Goal: Information Seeking & Learning: Compare options

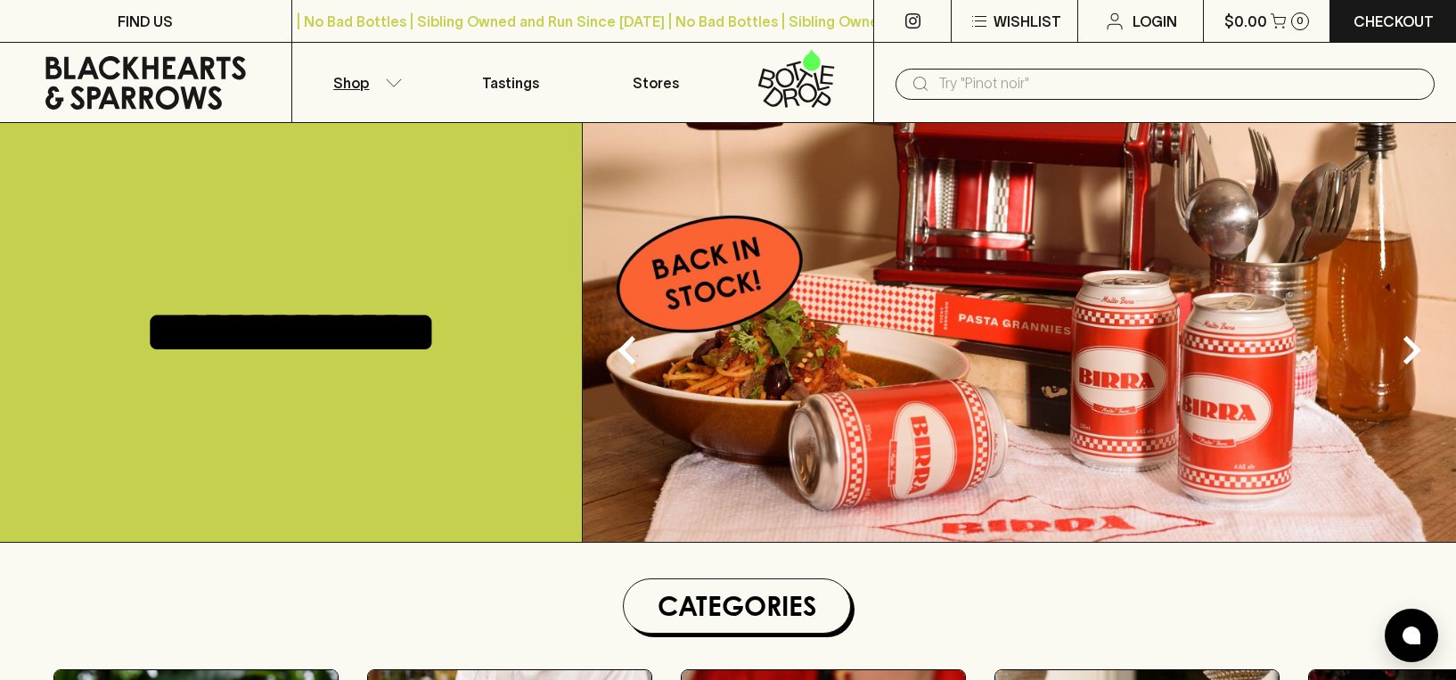
click at [373, 75] on button "Shop" at bounding box center [364, 82] width 145 height 79
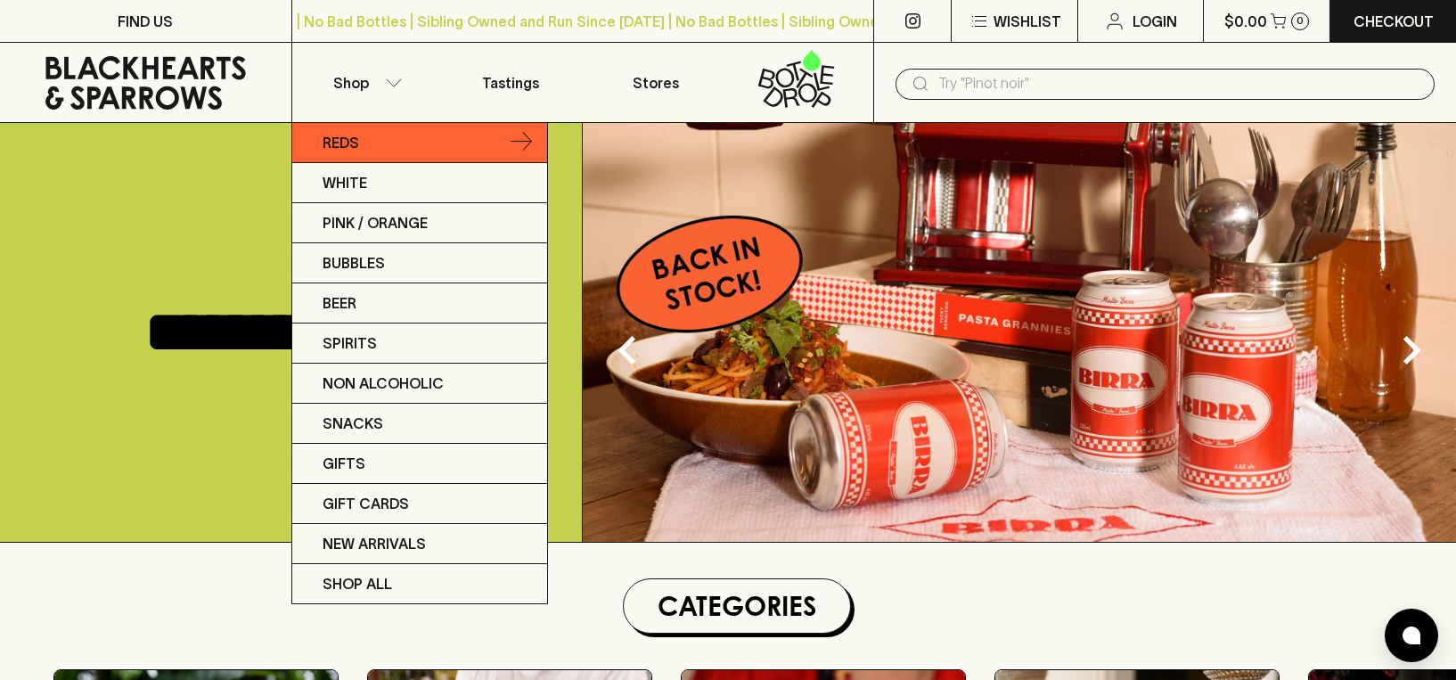
click at [342, 152] on p "Reds" at bounding box center [341, 142] width 37 height 21
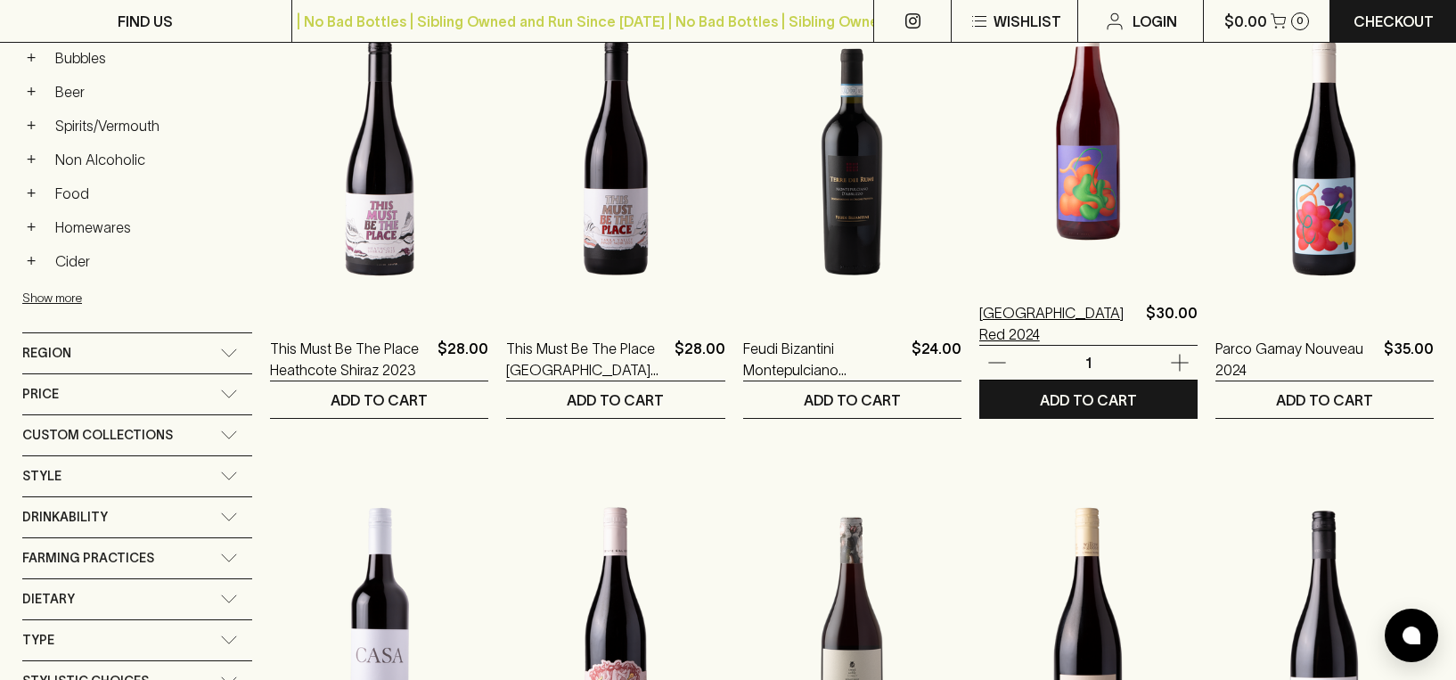
scroll to position [829, 0]
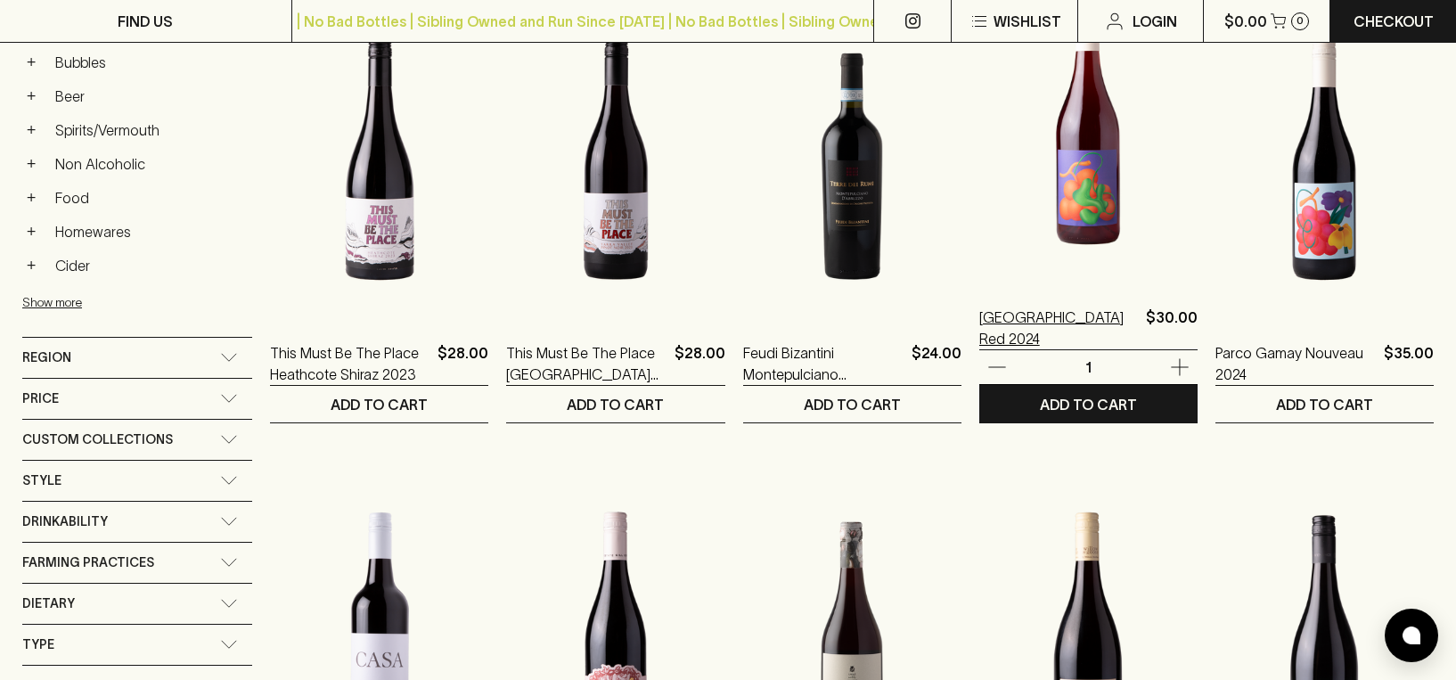
click at [1057, 322] on p "[GEOGRAPHIC_DATA] Red 2024" at bounding box center [1058, 327] width 159 height 43
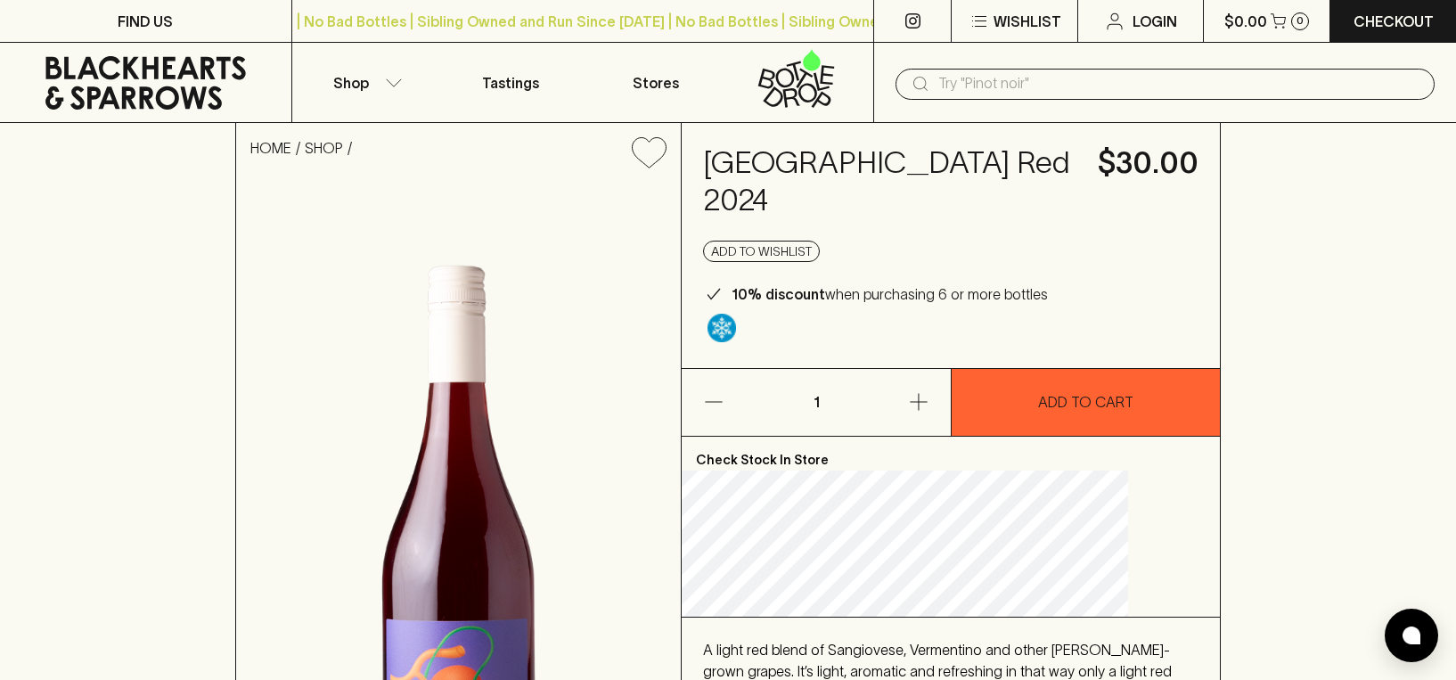
scroll to position [2, 0]
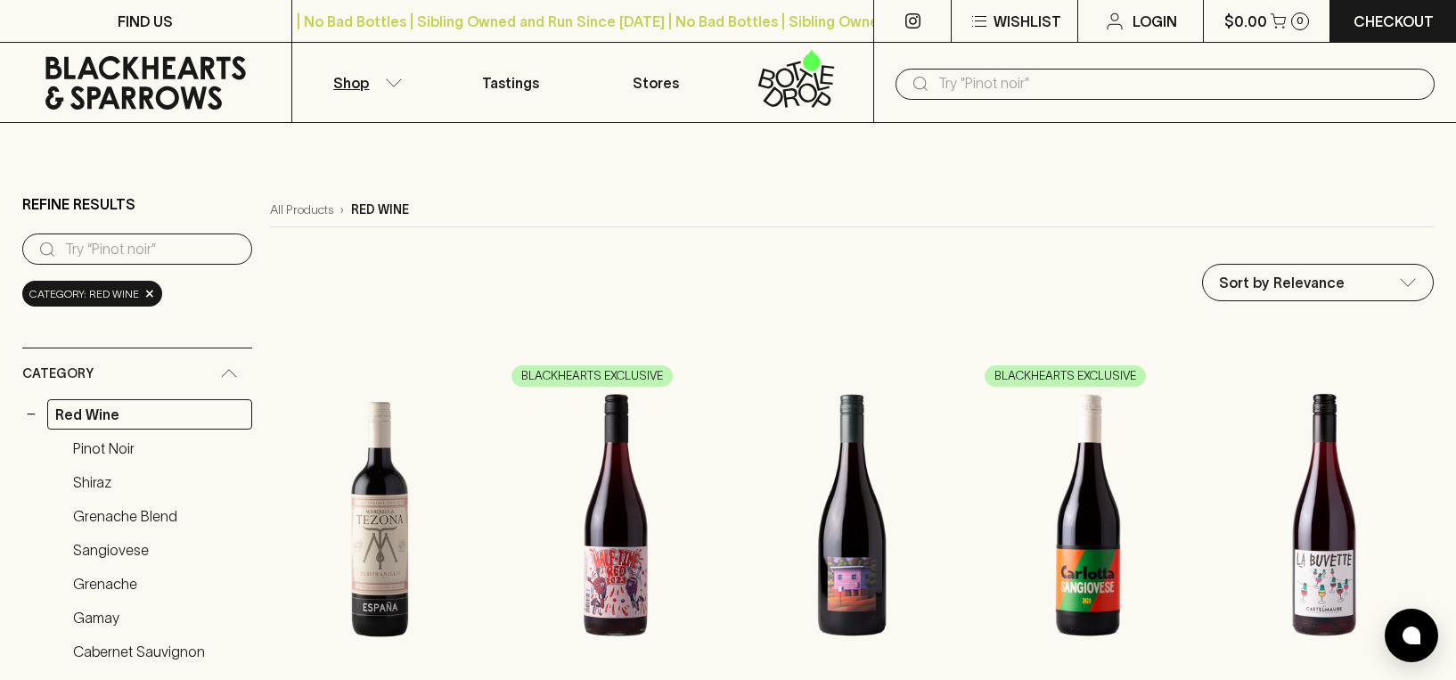
click at [383, 86] on button "Shop" at bounding box center [364, 82] width 145 height 79
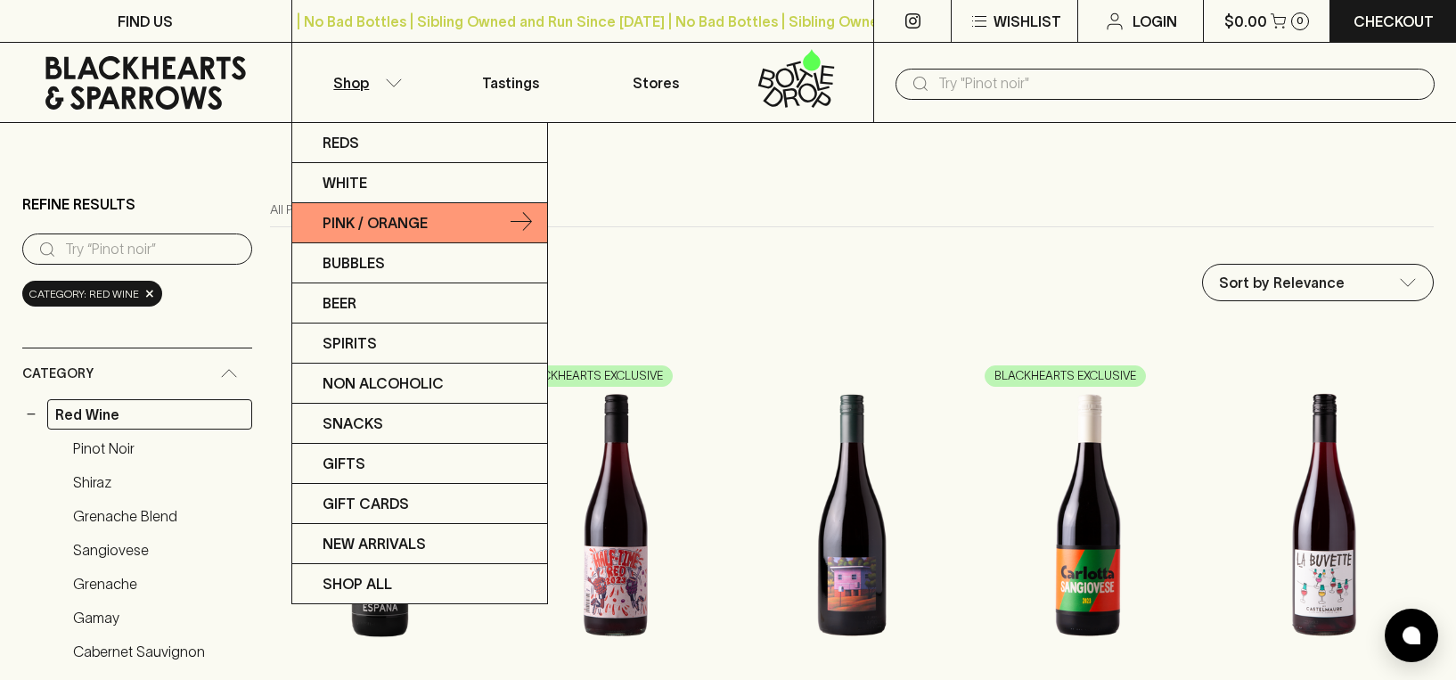
click at [379, 208] on link "Pink / Orange" at bounding box center [419, 223] width 255 height 40
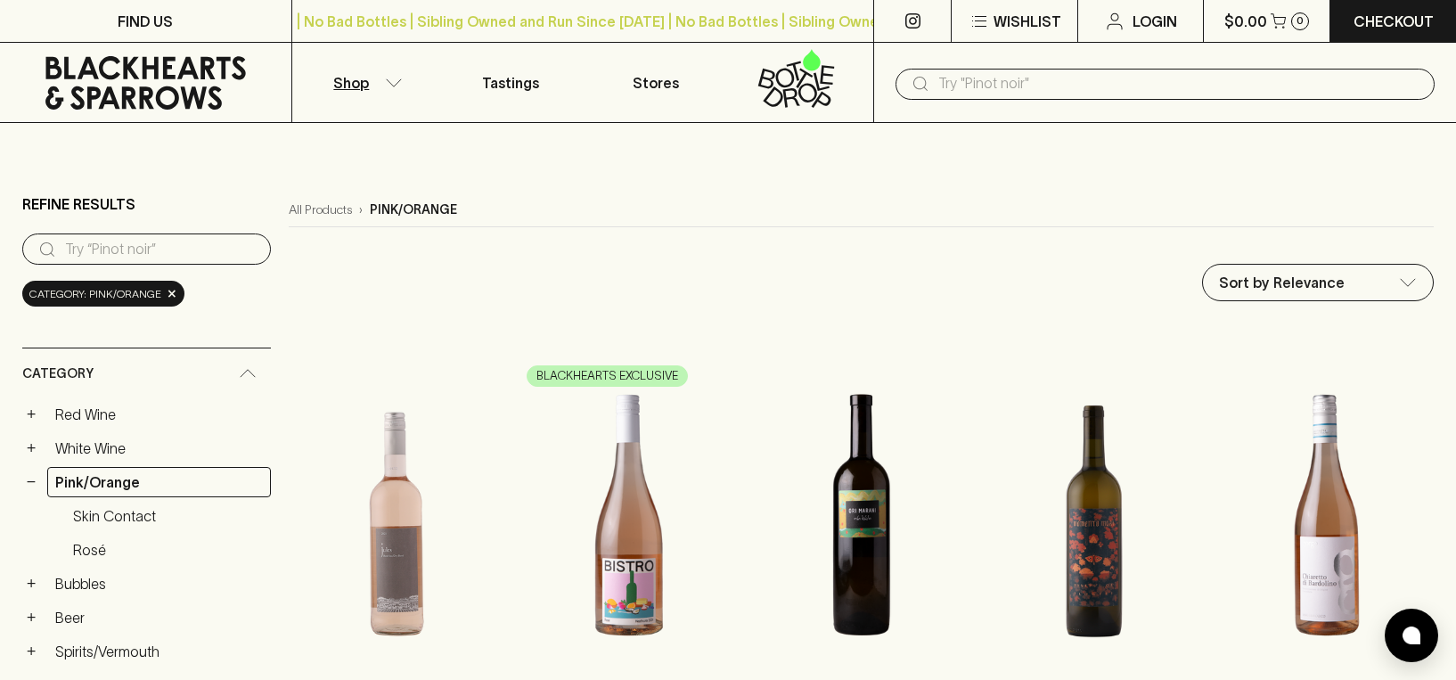
scroll to position [299, 0]
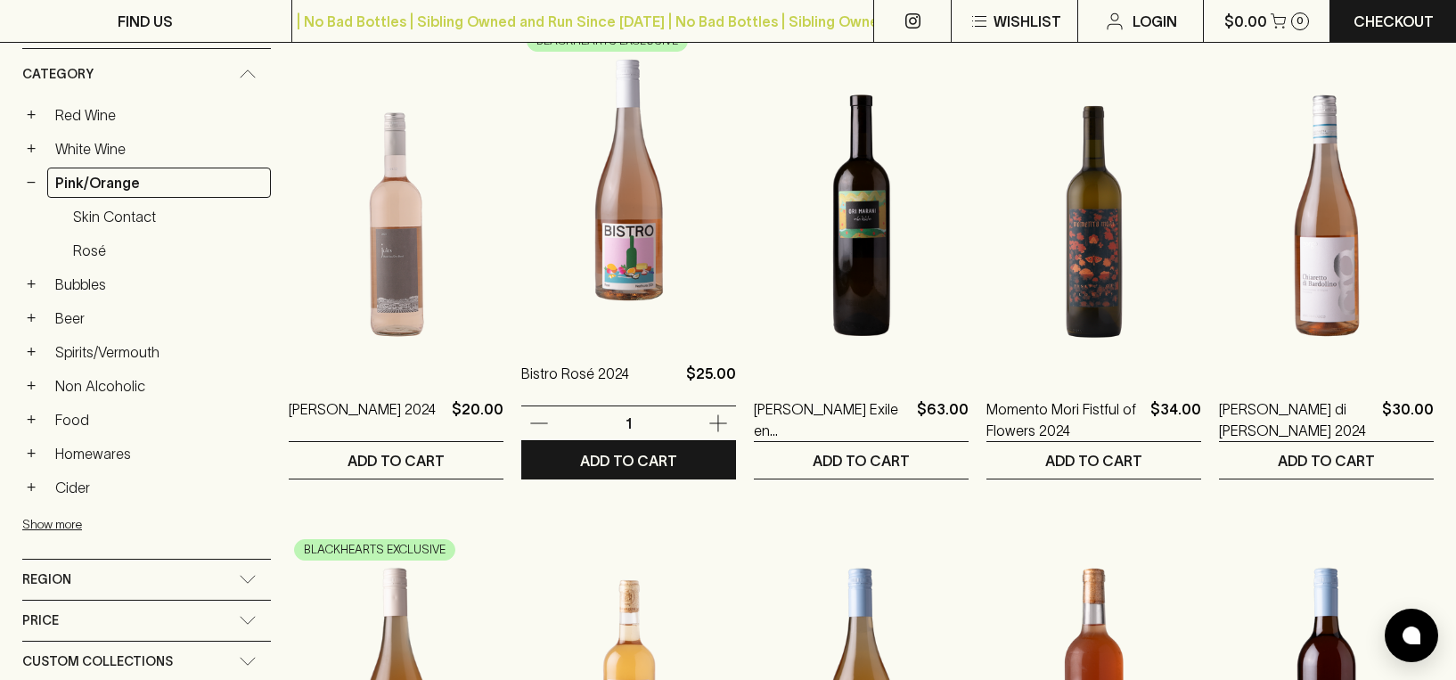
click at [588, 301] on img at bounding box center [628, 180] width 215 height 312
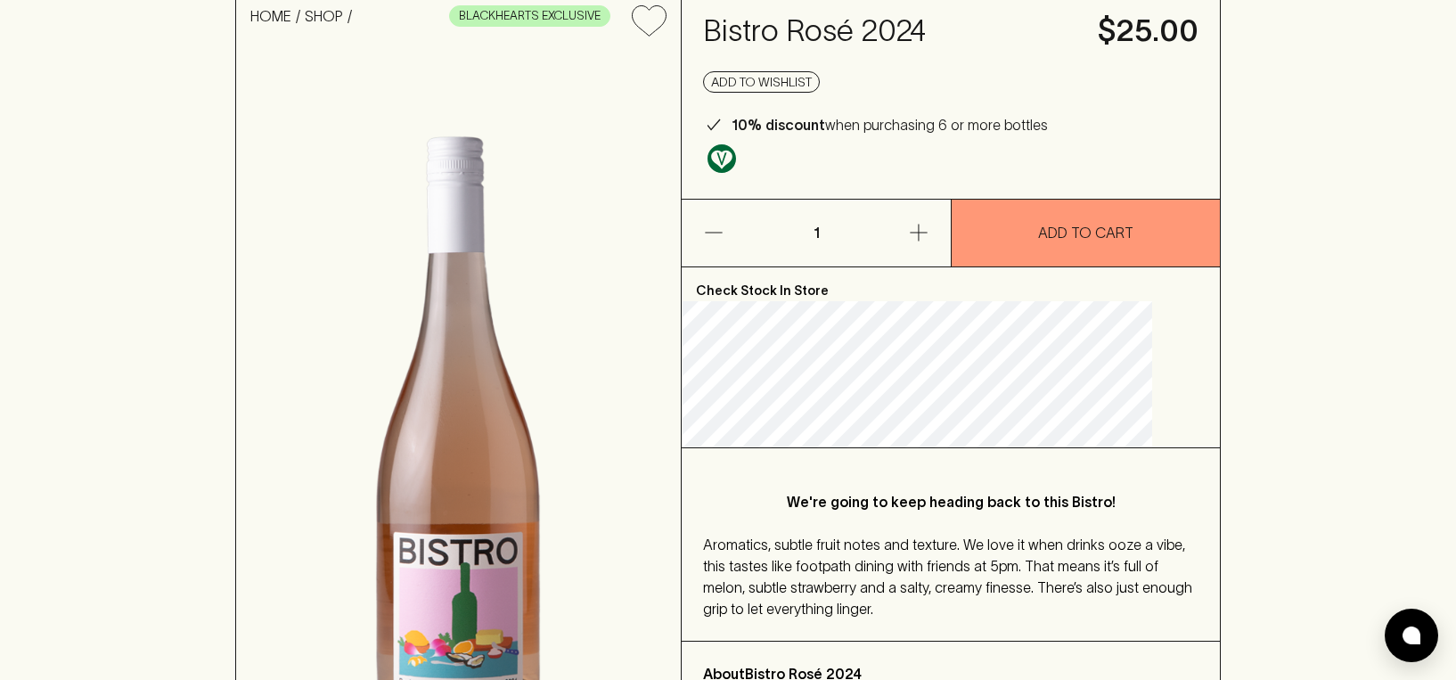
scroll to position [403, 0]
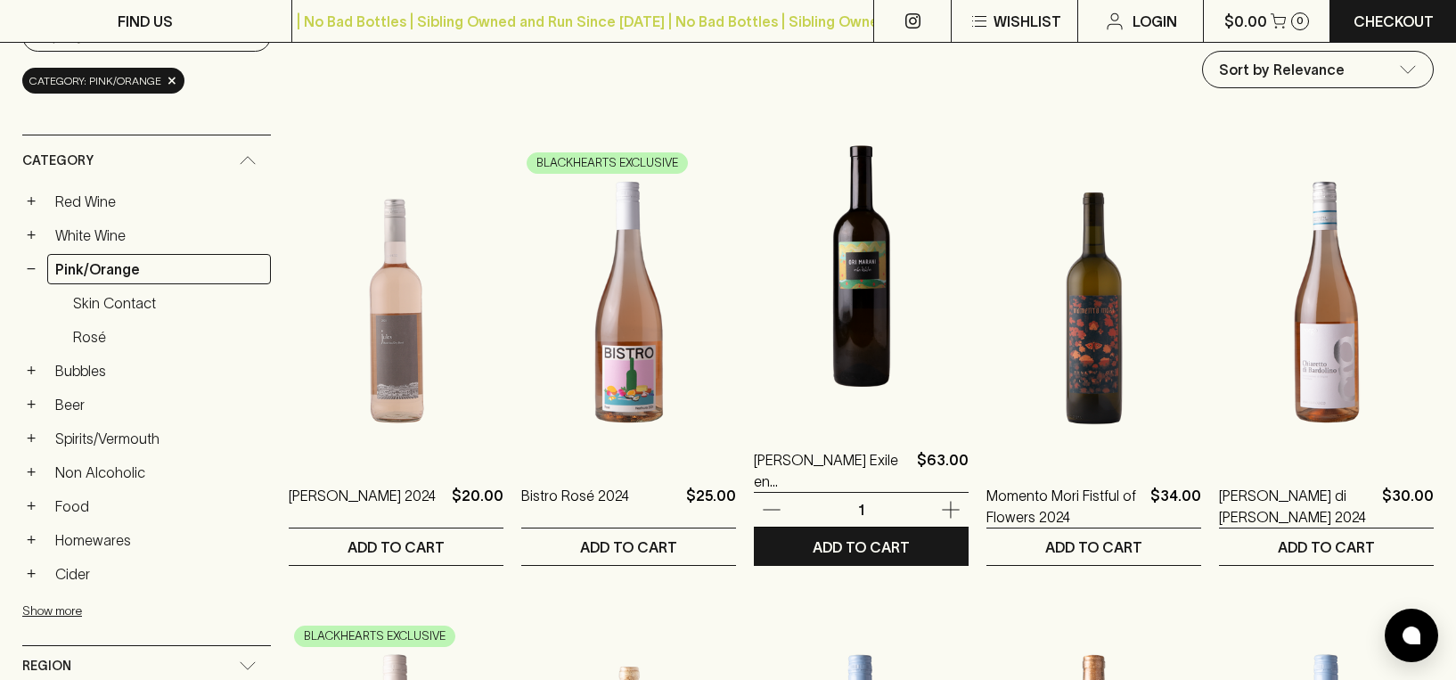
scroll to position [456, 0]
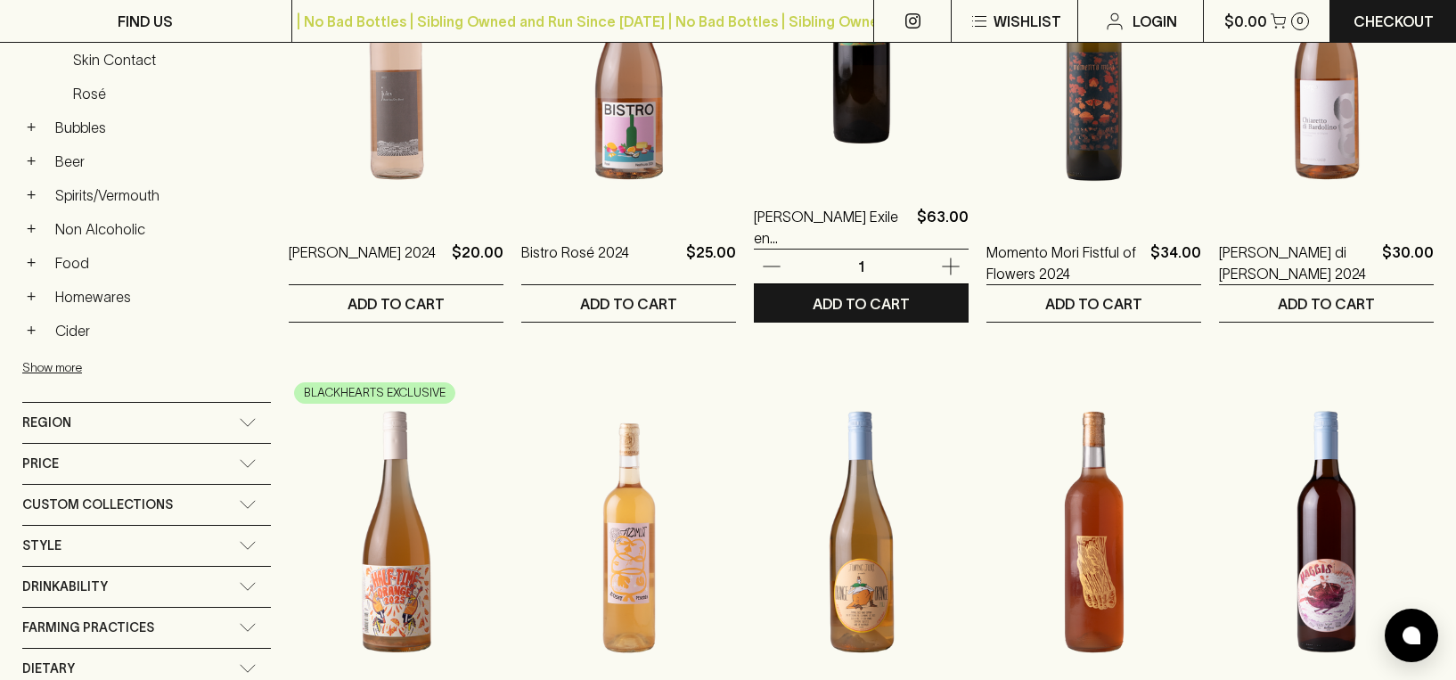
click at [839, 139] on img at bounding box center [861, 23] width 215 height 312
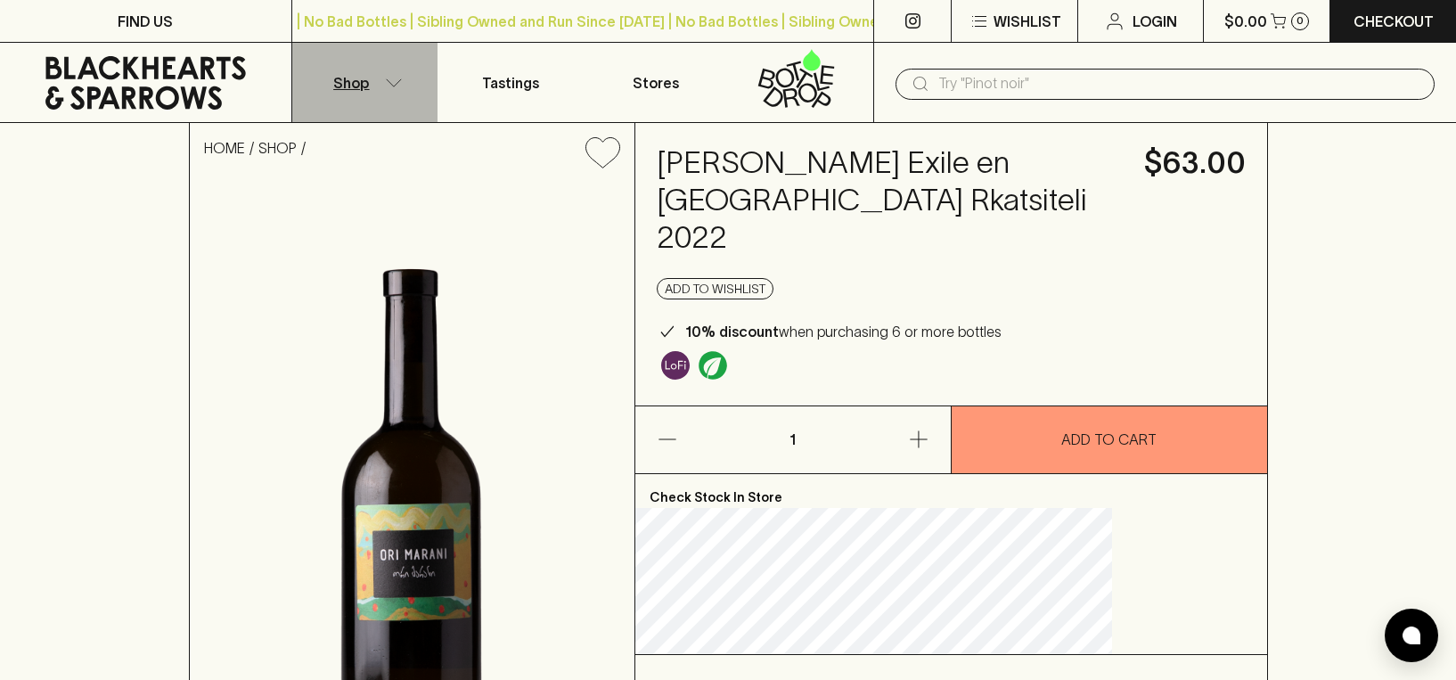
click at [388, 74] on button "Shop" at bounding box center [364, 82] width 145 height 79
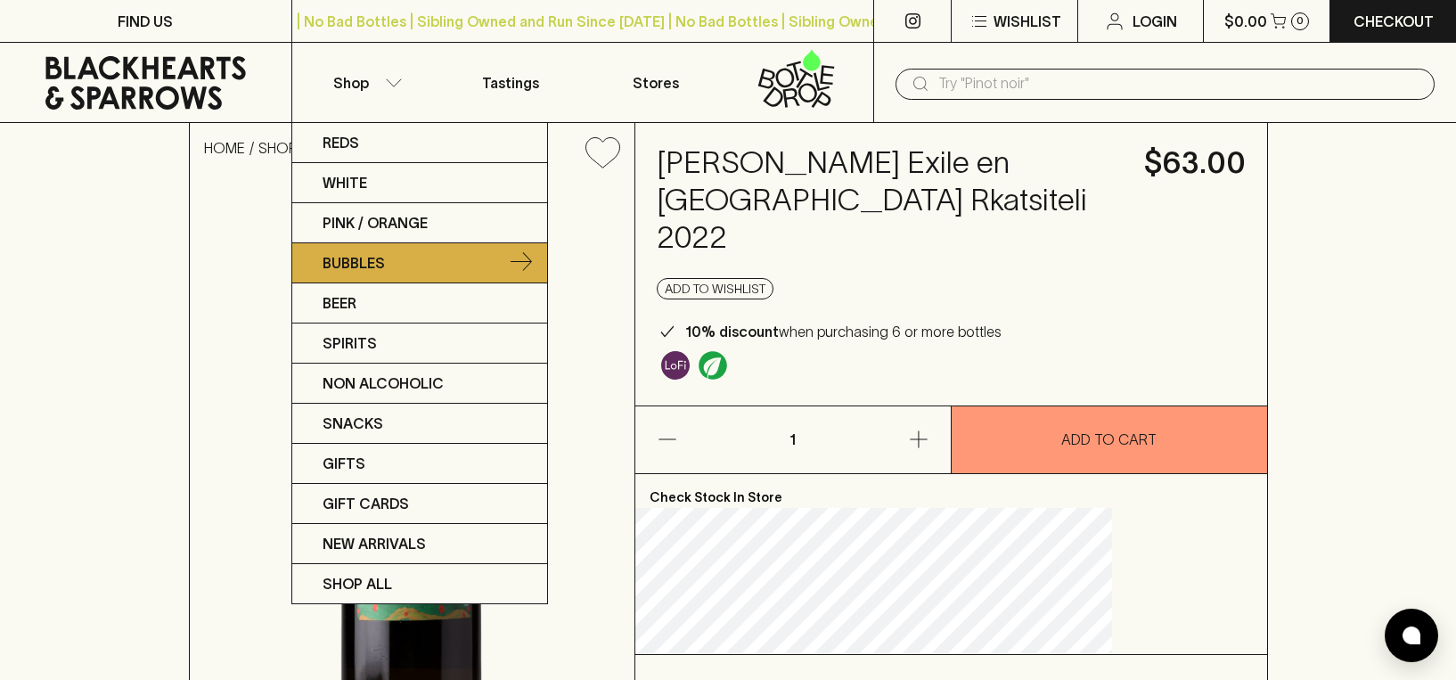
click at [357, 259] on p "Bubbles" at bounding box center [354, 262] width 62 height 21
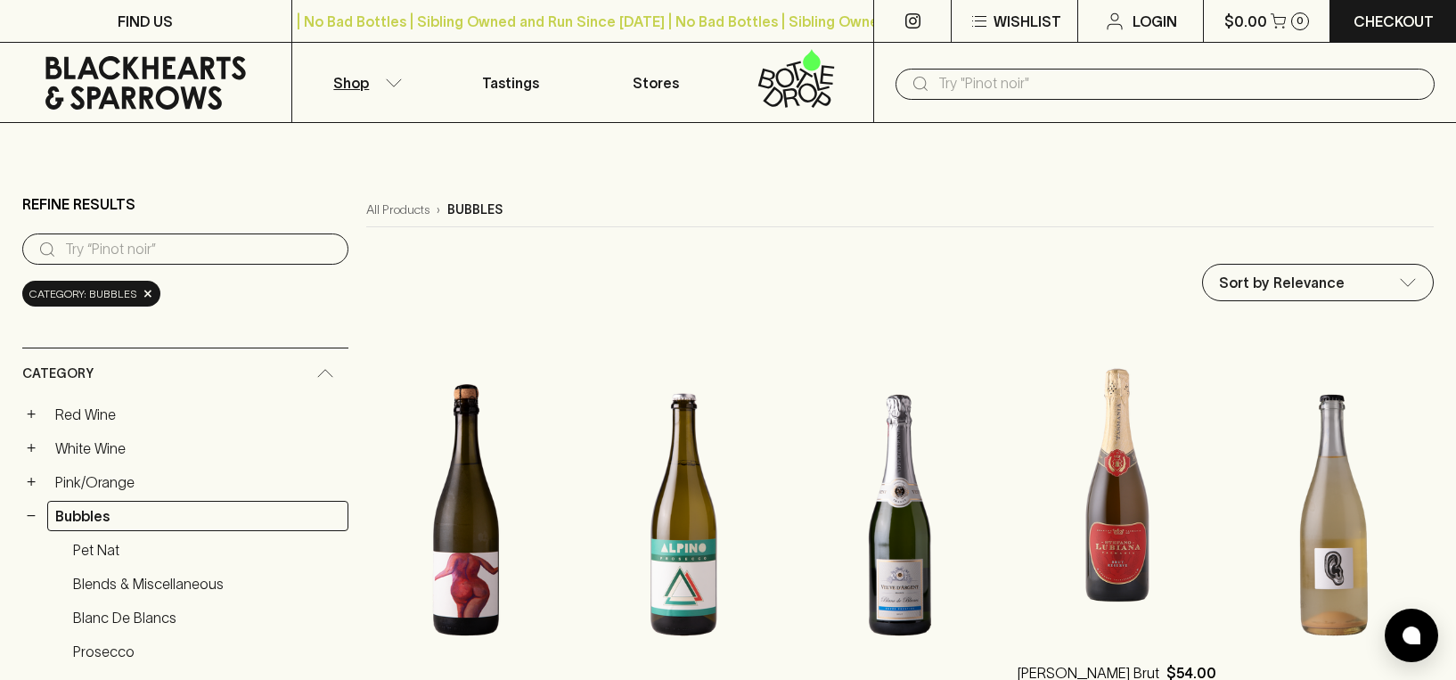
click at [1041, 502] on img at bounding box center [1117, 479] width 200 height 312
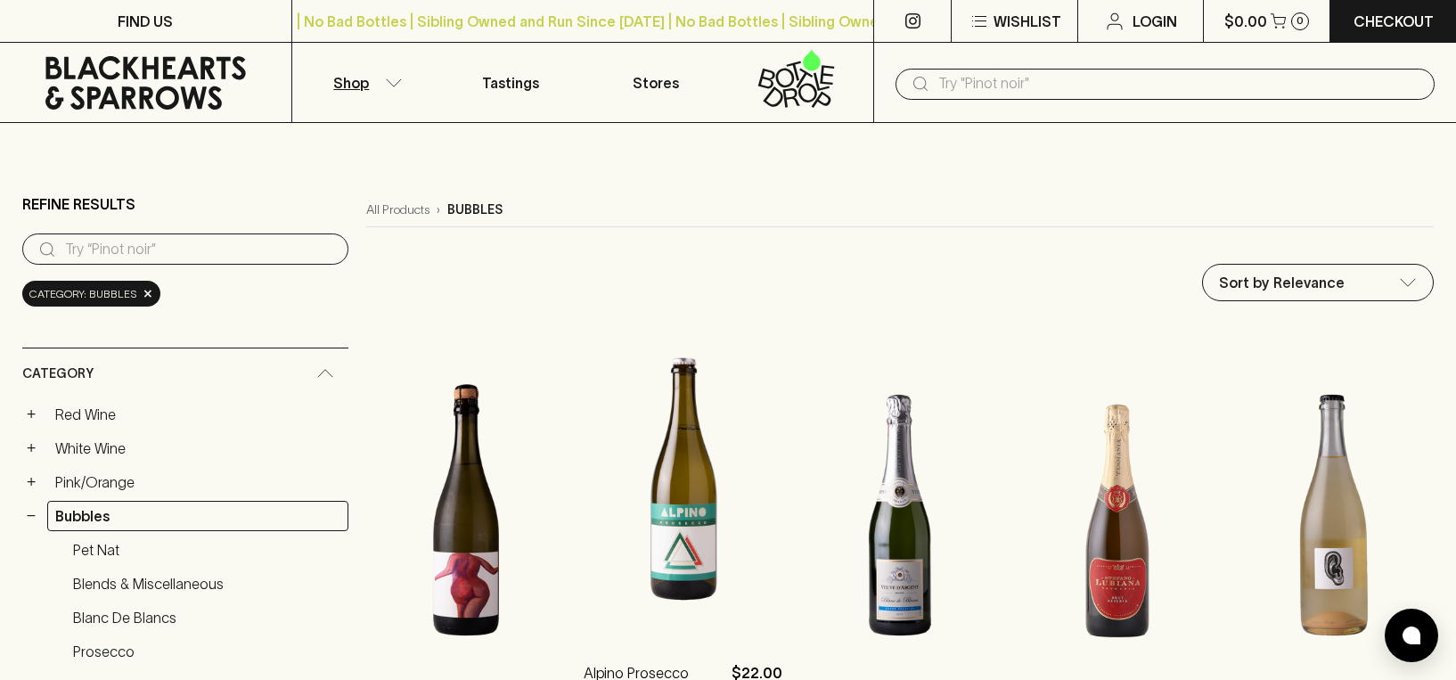
click at [643, 508] on img at bounding box center [684, 479] width 200 height 312
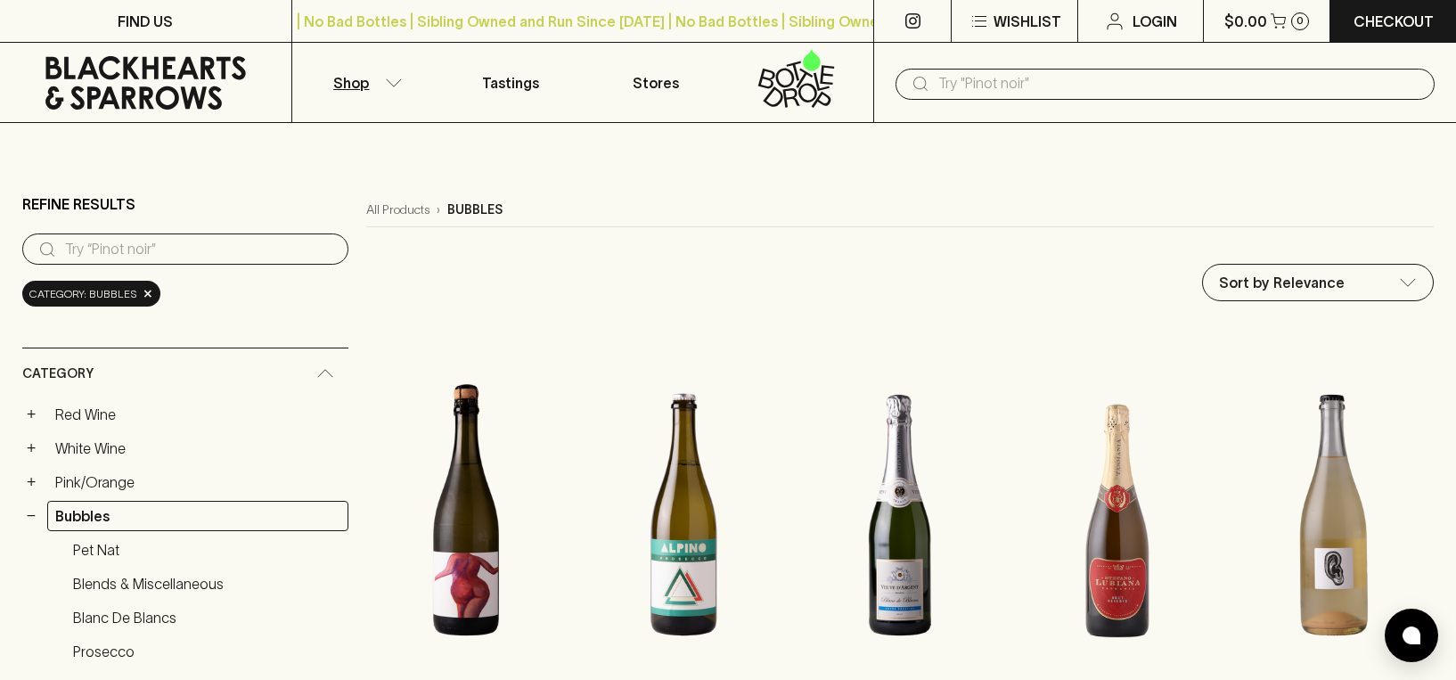
click at [365, 82] on p "Shop" at bounding box center [351, 82] width 36 height 21
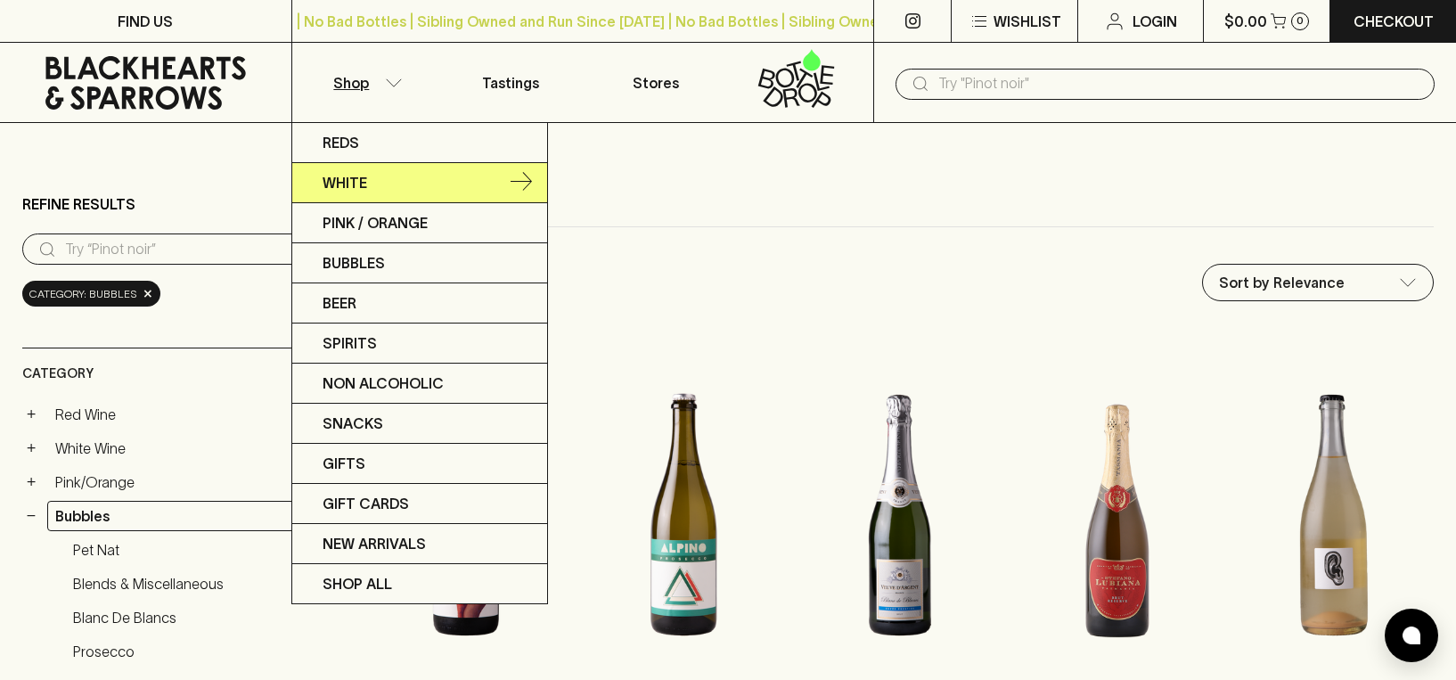
click at [355, 167] on link "White" at bounding box center [419, 183] width 255 height 40
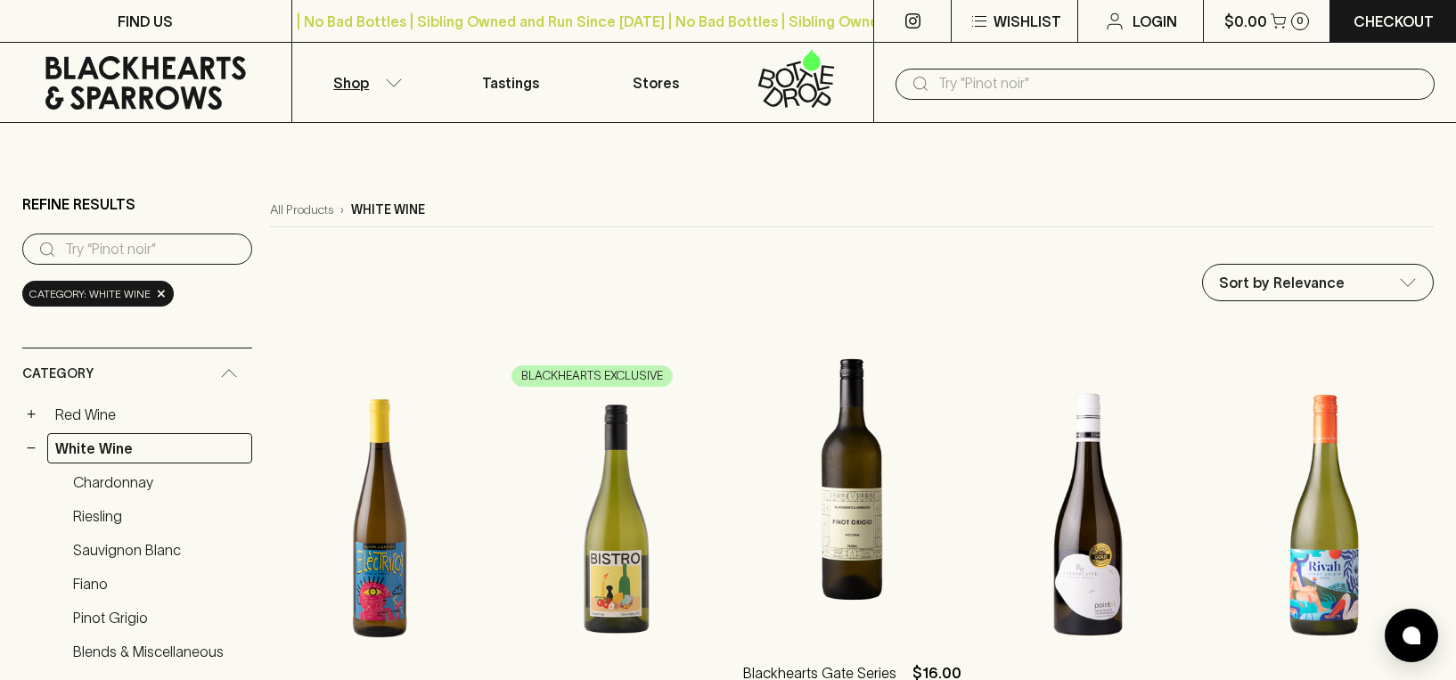
scroll to position [176, 0]
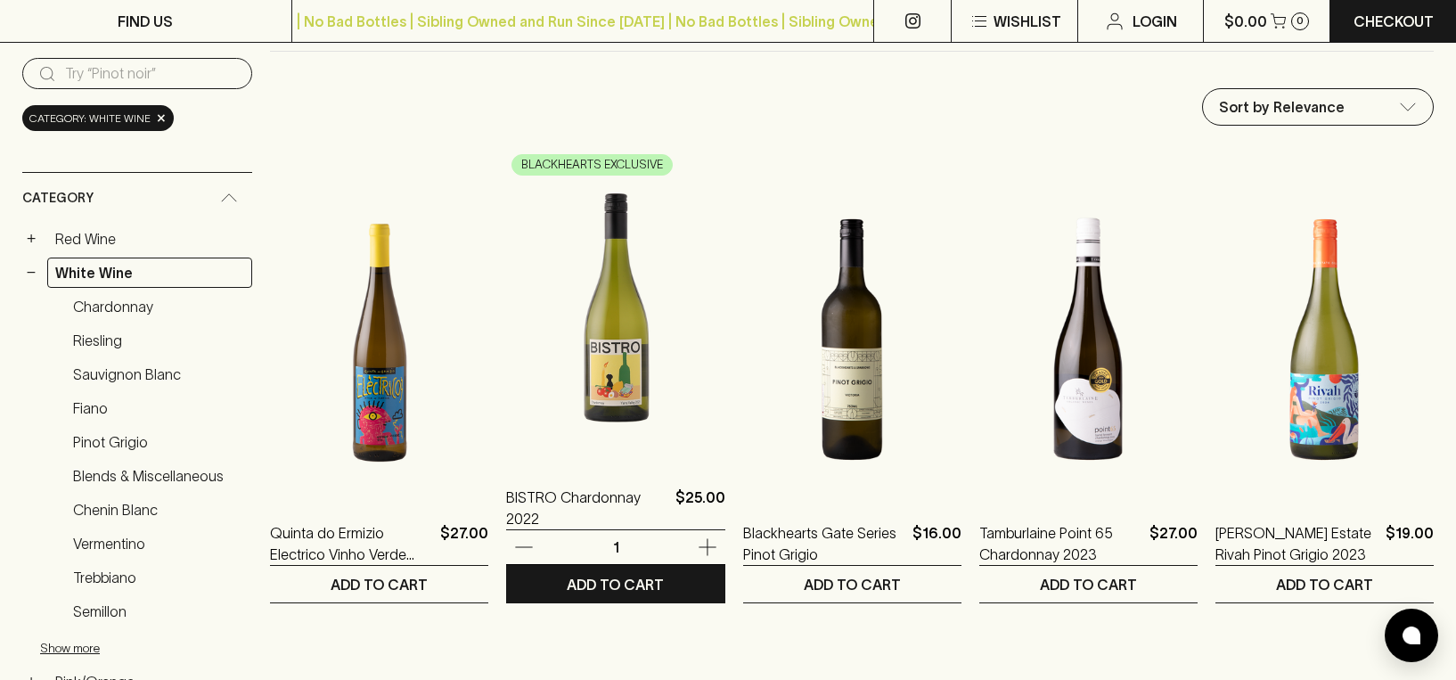
click at [632, 418] on img at bounding box center [615, 304] width 218 height 312
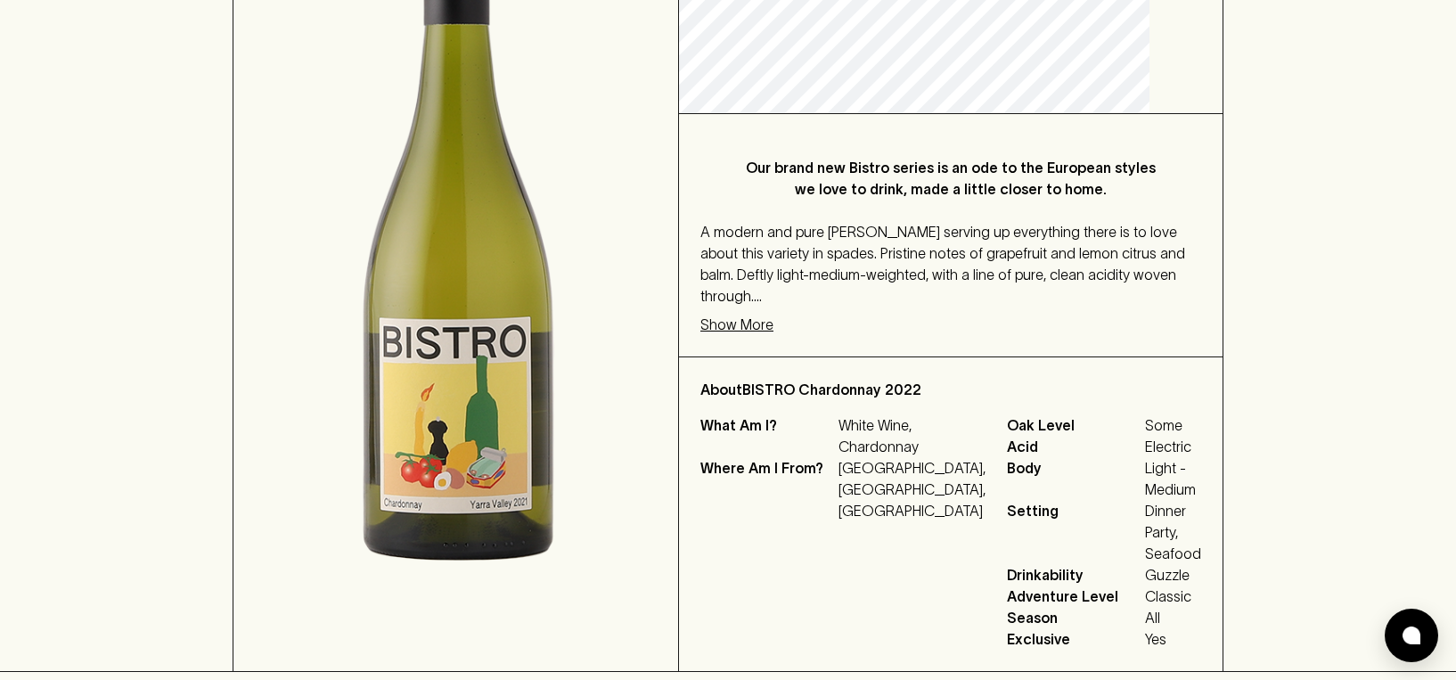
scroll to position [555, 0]
